Goal: Check status: Check status

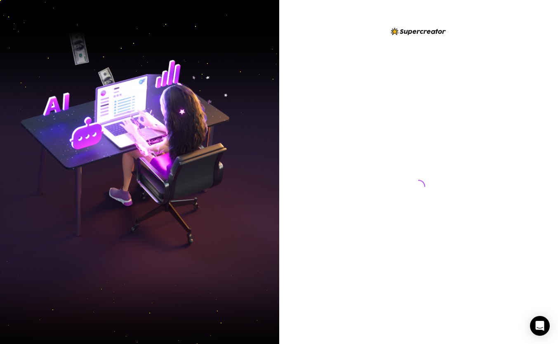
click at [192, 227] on img at bounding box center [139, 172] width 279 height 350
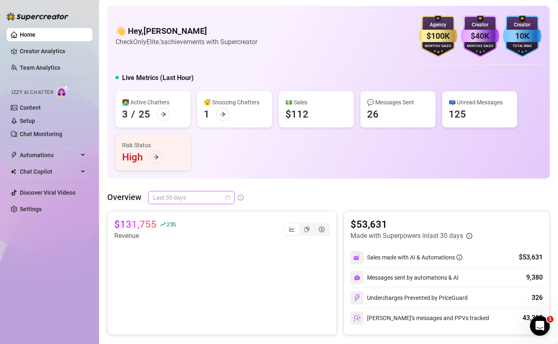
click at [175, 200] on span "Last 30 days" at bounding box center [191, 197] width 77 height 12
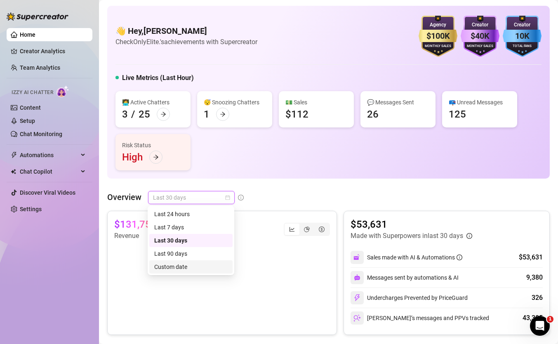
click at [185, 264] on div "Custom date" at bounding box center [190, 266] width 73 height 9
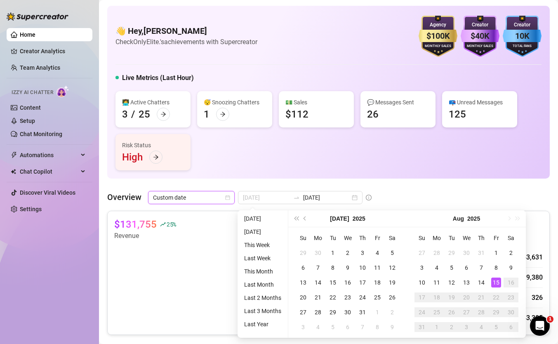
click at [492, 282] on div "15" at bounding box center [496, 282] width 10 height 10
click at [491, 282] on div "15" at bounding box center [496, 282] width 10 height 10
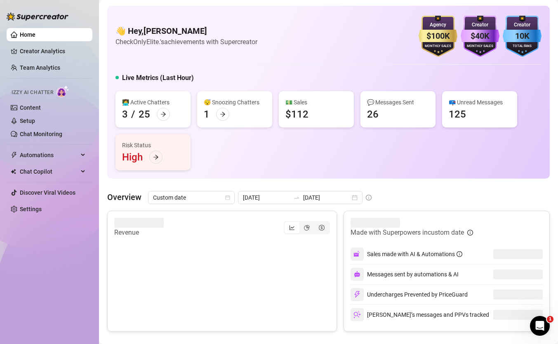
click at [457, 232] on article "Made with Superpowers in custom date" at bounding box center [406, 233] width 113 height 10
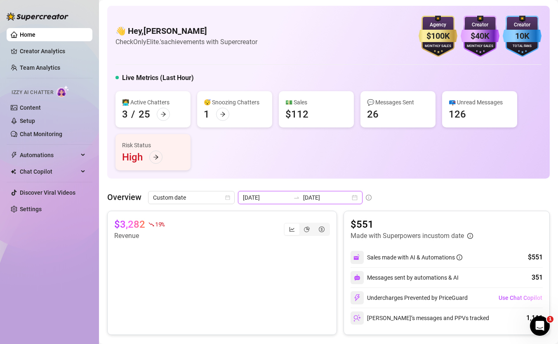
click at [272, 195] on input "[DATE]" at bounding box center [266, 197] width 47 height 9
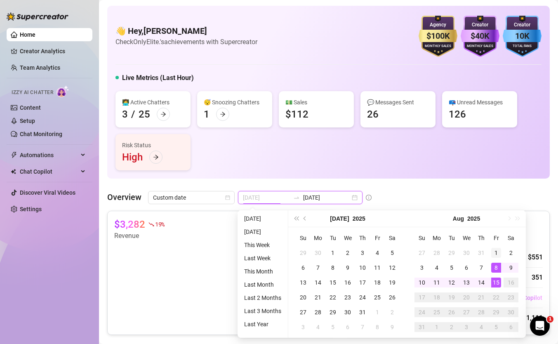
type input "[DATE]"
click at [494, 248] on div "1" at bounding box center [496, 253] width 10 height 10
type input "[DATE]"
click at [494, 286] on div "15" at bounding box center [496, 282] width 10 height 10
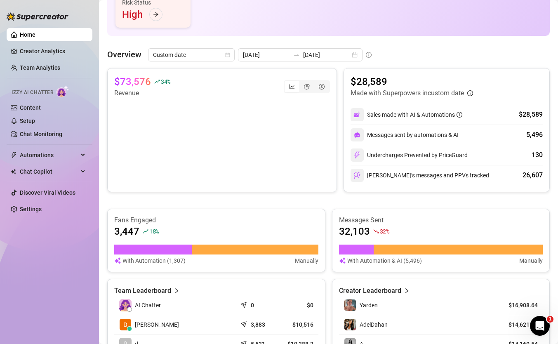
scroll to position [141, 0]
